Goal: Transaction & Acquisition: Obtain resource

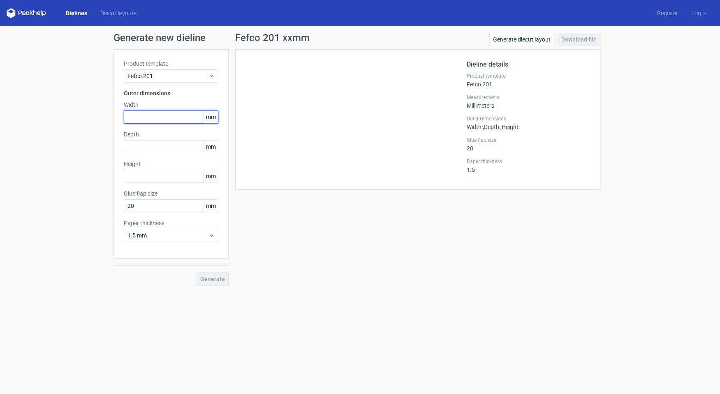
click at [171, 119] on input "text" at bounding box center [171, 117] width 95 height 13
type input "229"
click at [156, 144] on input "text" at bounding box center [171, 146] width 95 height 13
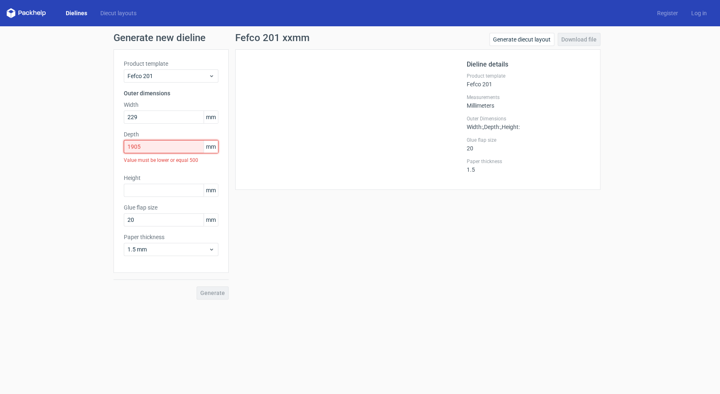
click at [174, 147] on input "1905" at bounding box center [171, 146] width 95 height 13
type input "190"
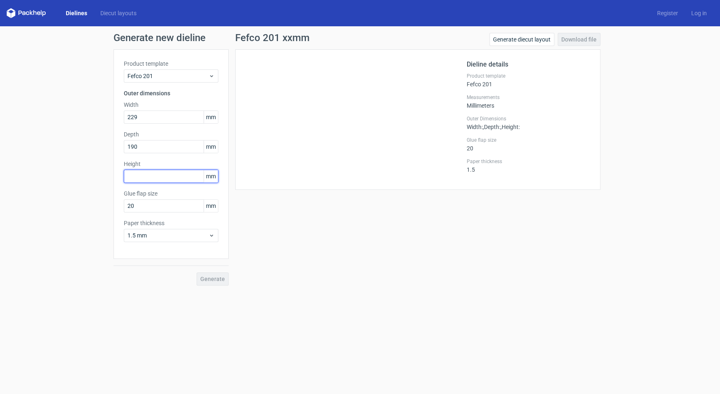
click at [165, 180] on input "text" at bounding box center [171, 176] width 95 height 13
type input "102"
click at [215, 282] on span "Generate" at bounding box center [212, 279] width 25 height 6
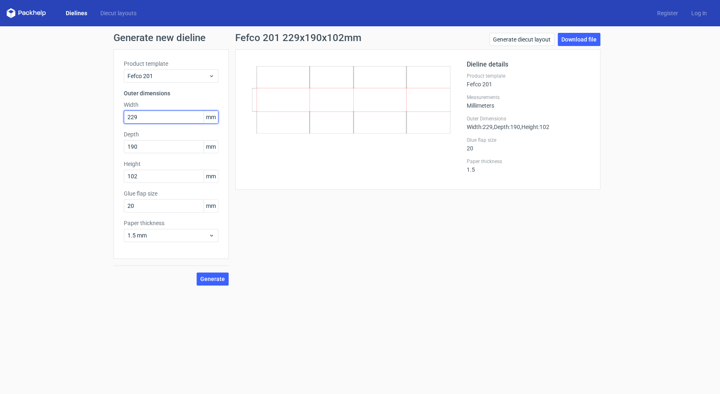
click at [156, 114] on input "229" at bounding box center [171, 117] width 95 height 13
click at [138, 141] on input "190" at bounding box center [171, 146] width 95 height 13
click at [150, 178] on input "102" at bounding box center [171, 176] width 95 height 13
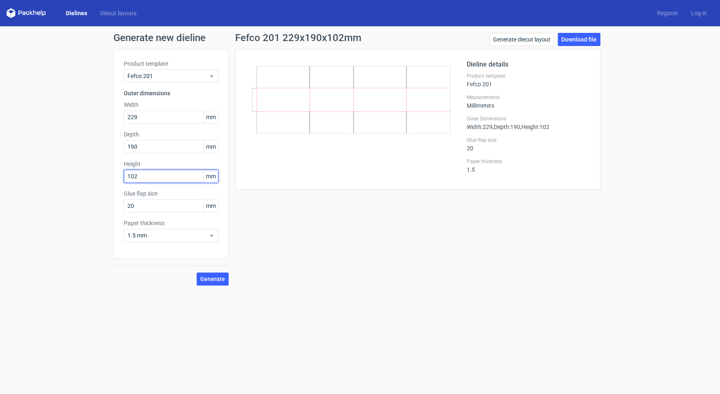
click at [150, 178] on input "102" at bounding box center [171, 176] width 95 height 13
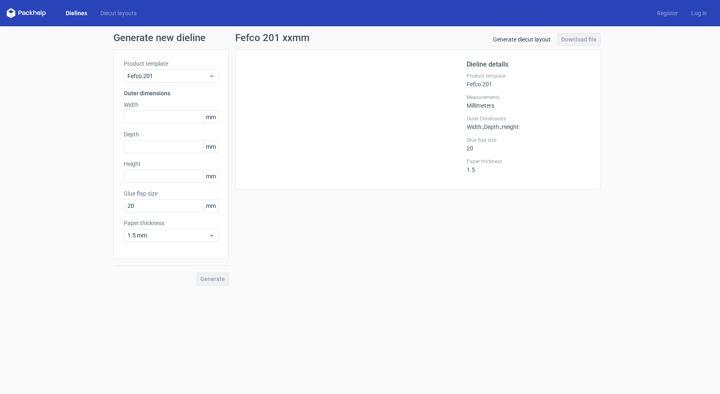
click at [75, 15] on link "Dielines" at bounding box center [76, 13] width 35 height 8
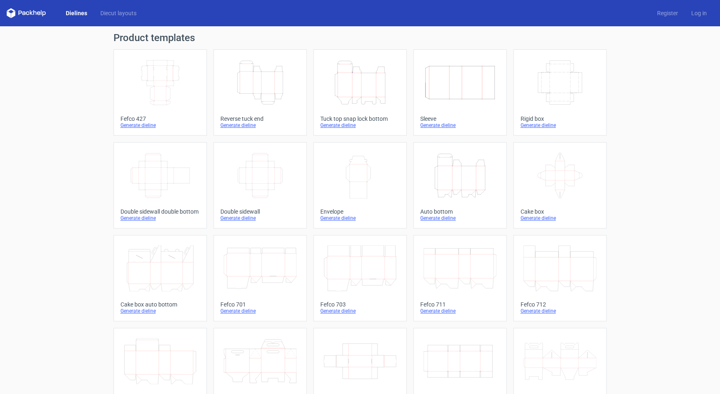
click at [180, 90] on icon "Width Depth Height" at bounding box center [160, 83] width 73 height 46
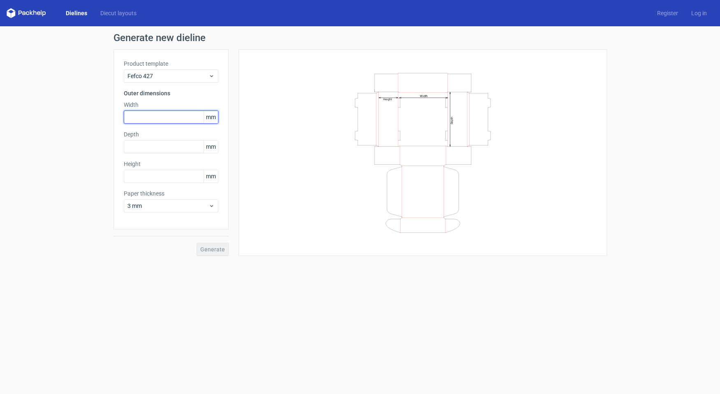
click at [173, 123] on input "text" at bounding box center [171, 117] width 95 height 13
paste input "229"
type input "229"
click at [176, 142] on input "text" at bounding box center [171, 146] width 95 height 13
paste input "190"
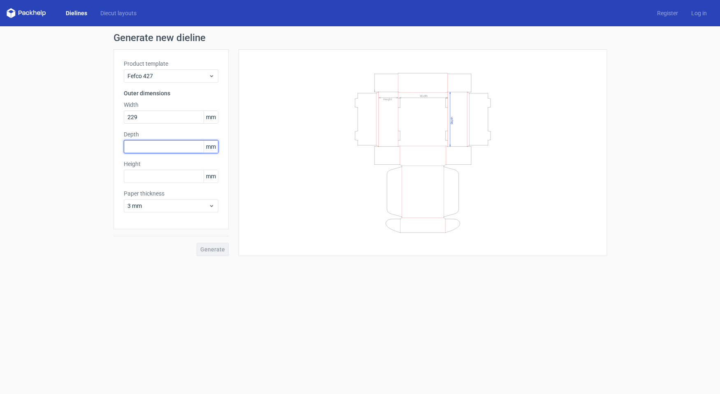
type input "190"
click at [158, 178] on input "text" at bounding box center [171, 176] width 95 height 13
paste input "102"
type input "102"
click at [219, 249] on span "Generate" at bounding box center [212, 250] width 25 height 6
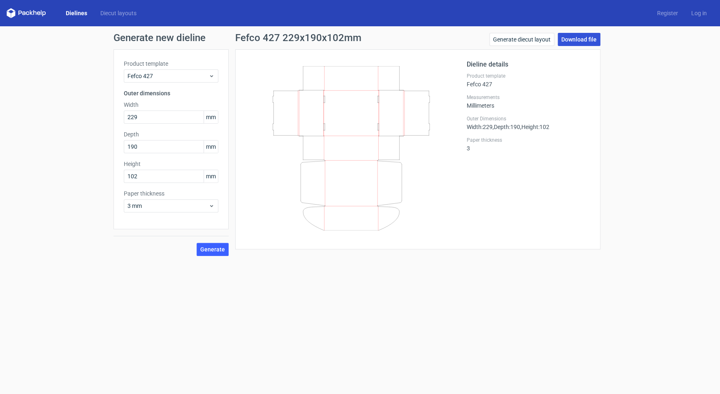
click at [586, 36] on link "Download file" at bounding box center [579, 39] width 43 height 13
